Goal: Task Accomplishment & Management: Manage account settings

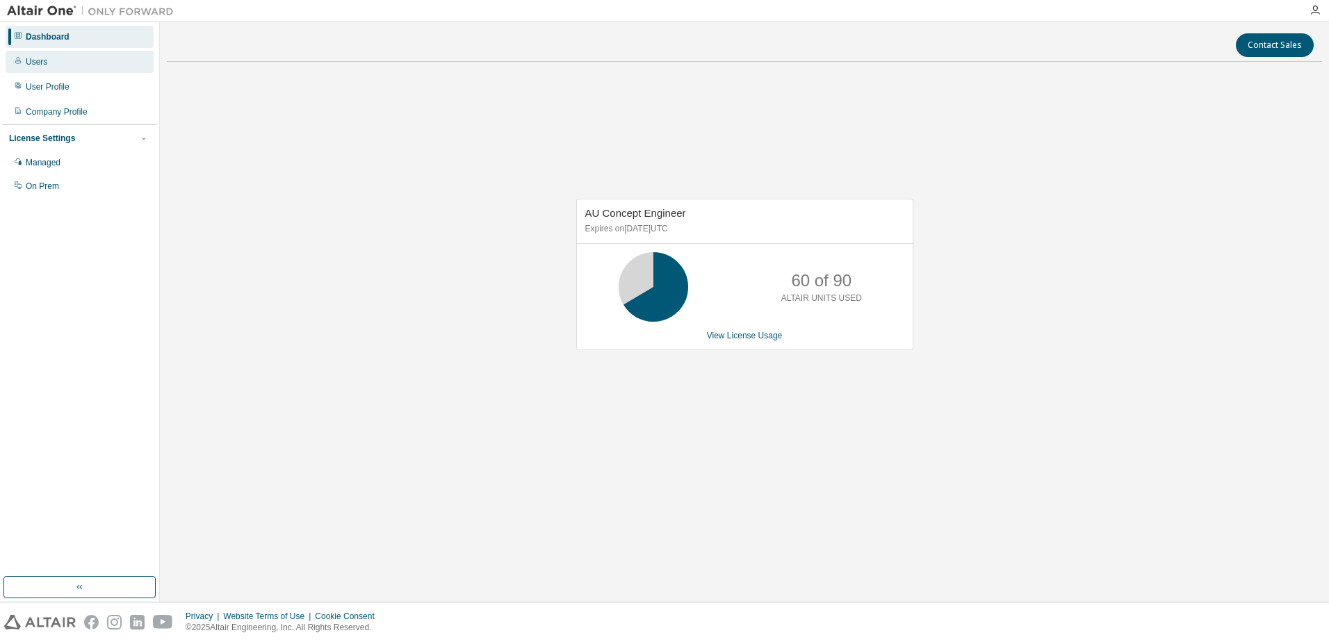
click at [46, 58] on div "Users" at bounding box center [80, 62] width 148 height 22
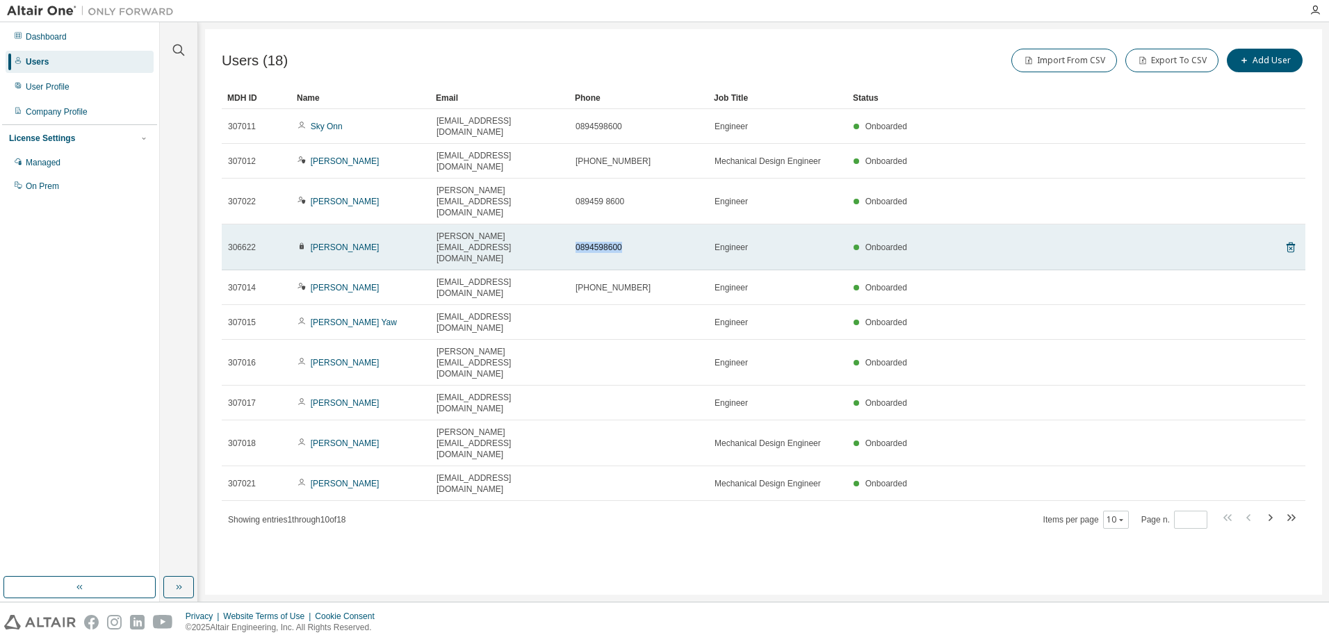
drag, startPoint x: 620, startPoint y: 192, endPoint x: 569, endPoint y: 186, distance: 51.0
click at [569, 224] on td "0894598600" at bounding box center [638, 247] width 139 height 46
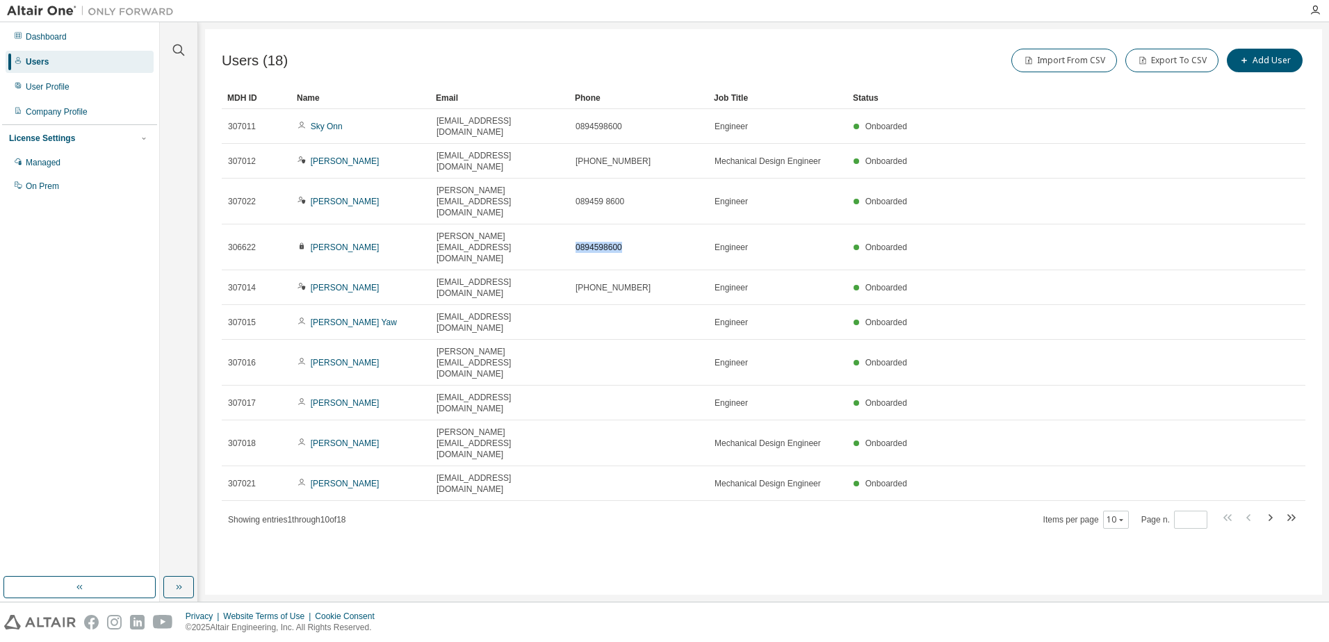
copy span "0894598600"
click at [671, 450] on div "Users (18) Import From CSV Export To CSV Add User Clear Load Save Save As Field…" at bounding box center [763, 312] width 1117 height 566
click at [338, 465] on div "Users (18) Import From CSV Export To CSV Add User Clear Load Save Save As Field…" at bounding box center [763, 312] width 1117 height 566
click at [552, 596] on div "Clear all Status Onboarded Pending Sent Delivered Bounced Under Review Revoked …" at bounding box center [744, 312] width 1169 height 580
